Goal: Transaction & Acquisition: Purchase product/service

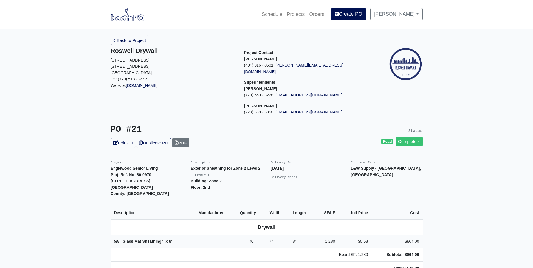
scroll to position [84, 0]
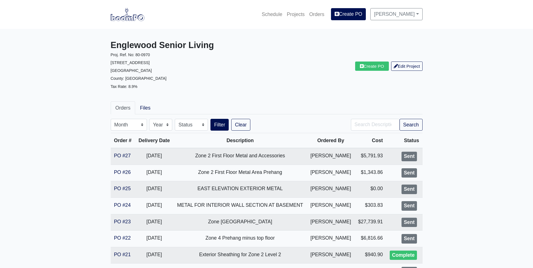
scroll to position [56, 0]
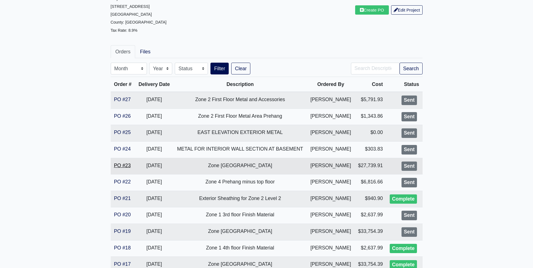
click at [123, 167] on link "PO #23" at bounding box center [122, 166] width 17 height 6
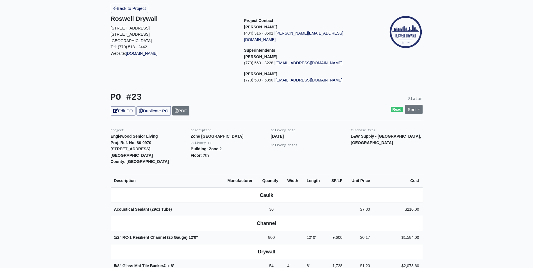
scroll to position [24, 0]
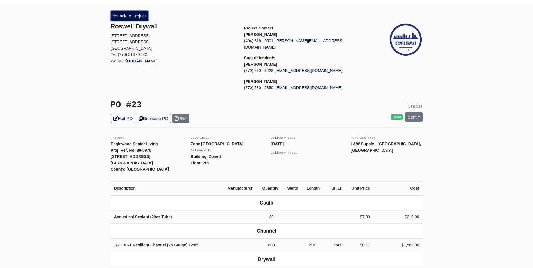
click at [125, 15] on link "Back to Project" at bounding box center [130, 15] width 38 height 9
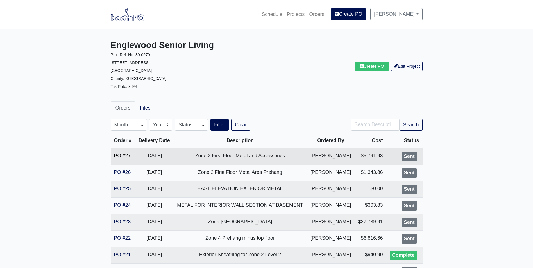
click at [119, 154] on link "PO #27" at bounding box center [122, 156] width 17 height 6
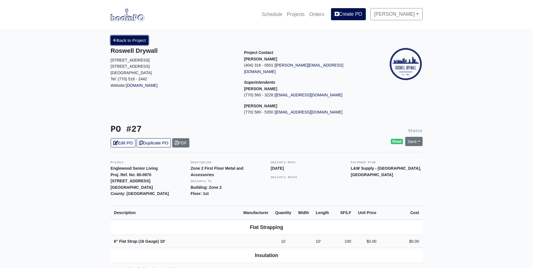
click at [118, 39] on link "Back to Project" at bounding box center [130, 40] width 38 height 9
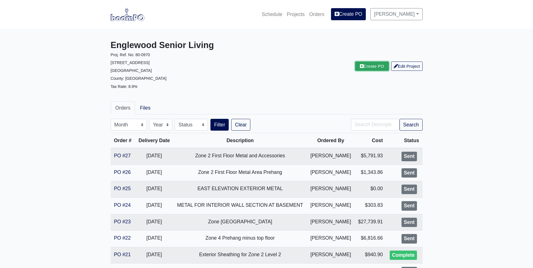
click at [359, 69] on link "Create PO" at bounding box center [372, 65] width 34 height 9
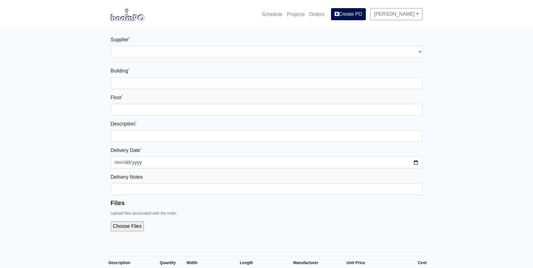
select select
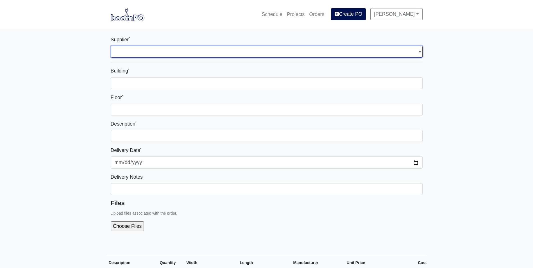
click at [130, 51] on select "Select one... L&W Supply - Mableton, GA" at bounding box center [267, 52] width 312 height 12
select select "1"
click at [111, 46] on select "Select one... L&W Supply - Mableton, GA" at bounding box center [267, 52] width 312 height 12
select select
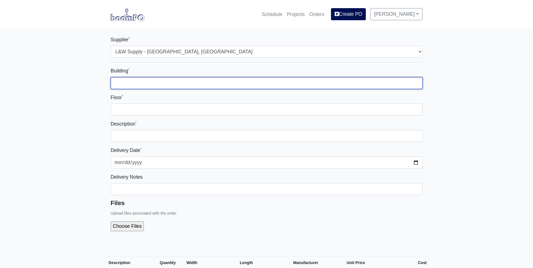
click at [127, 84] on input "Building *" at bounding box center [267, 83] width 312 height 12
type input "Zone 1"
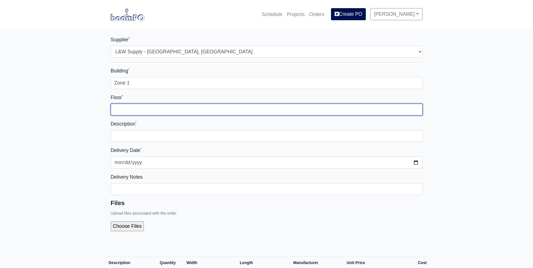
click at [125, 114] on input "Floor *" at bounding box center [267, 110] width 312 height 12
type input "1st"
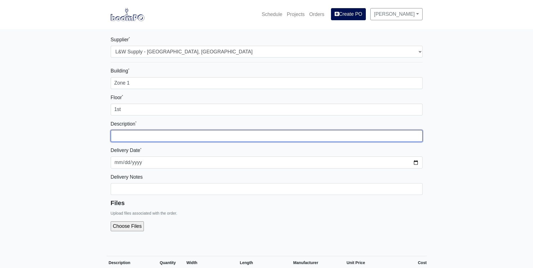
click at [120, 136] on input "text" at bounding box center [267, 136] width 312 height 12
type input "Cornerbead for corridor pilasters"
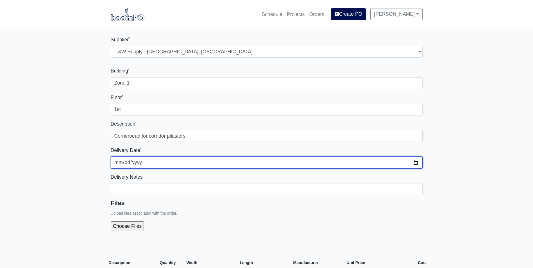
click at [414, 163] on input "2025-09-11" at bounding box center [267, 162] width 312 height 12
type input "2025-09-12"
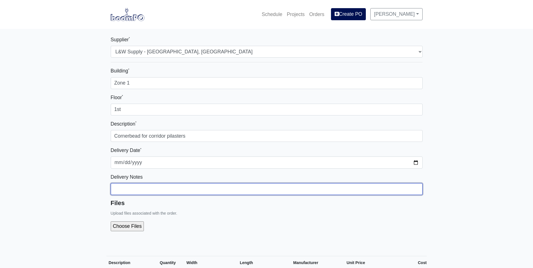
click at [125, 192] on input "Building *" at bounding box center [267, 189] width 312 height 12
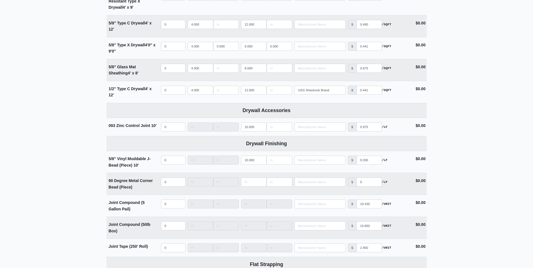
scroll to position [505, 0]
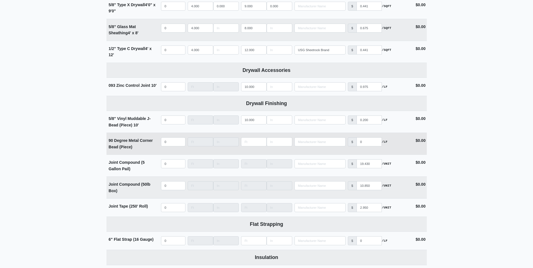
type input "Get with Kevin for delivery location"
select select
click at [166, 143] on input "quantity" at bounding box center [173, 141] width 24 height 9
type input "500"
type input "10"
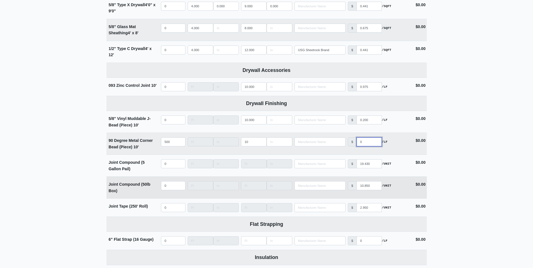
type input "01"
select select
type input "019"
select select
type input "0195"
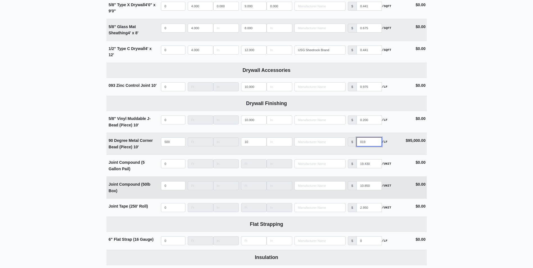
select select
type input "0195"
click at [254, 141] on input "10" at bounding box center [254, 141] width 26 height 9
type input "1"
select select
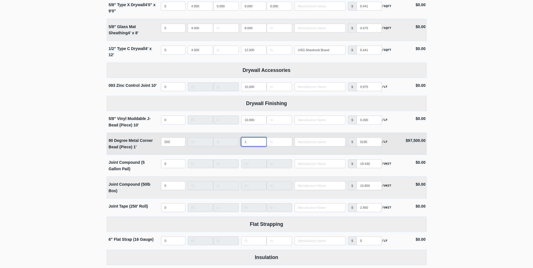
select select
type input "9"
select select
type input "9"
click at [362, 144] on input "0195" at bounding box center [368, 141] width 25 height 9
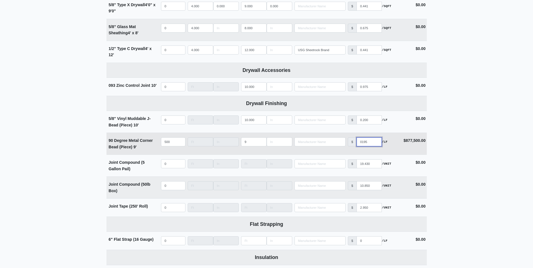
type input "0.195"
select select
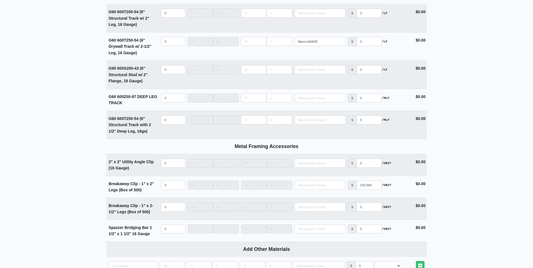
scroll to position [1483, 0]
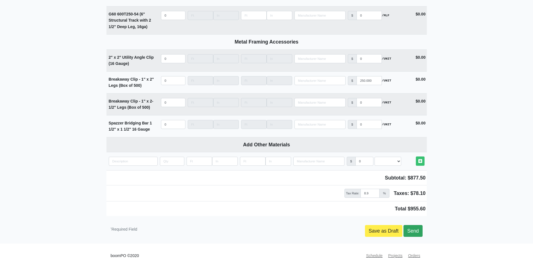
type input "0.195"
click at [410, 230] on link "Send" at bounding box center [412, 231] width 19 height 12
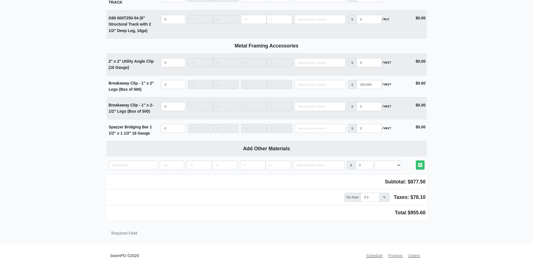
scroll to position [1479, 0]
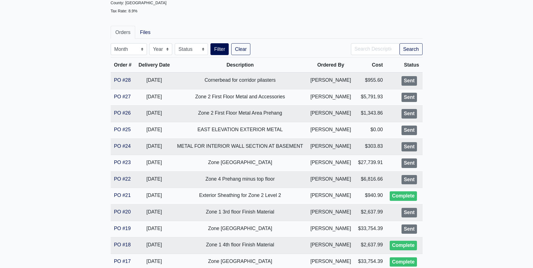
scroll to position [84, 0]
